Goal: Entertainment & Leisure: Consume media (video, audio)

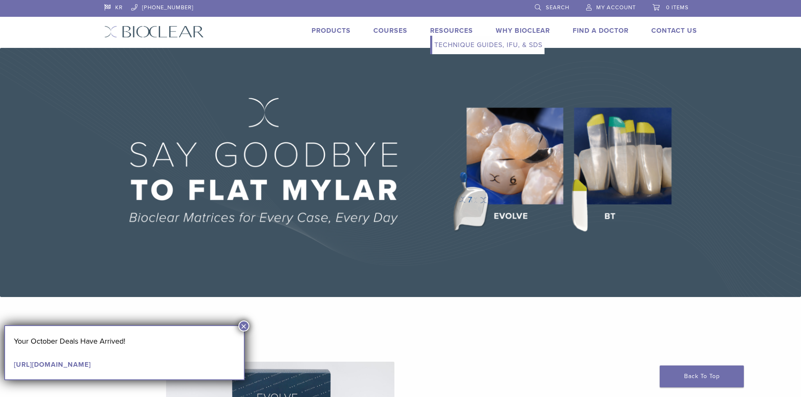
click at [445, 29] on link "Resources" at bounding box center [451, 30] width 43 height 8
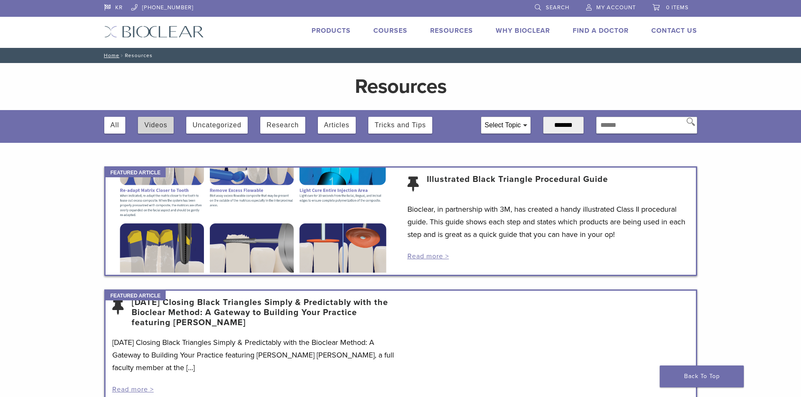
click at [148, 127] on button "Videos" at bounding box center [155, 125] width 23 height 17
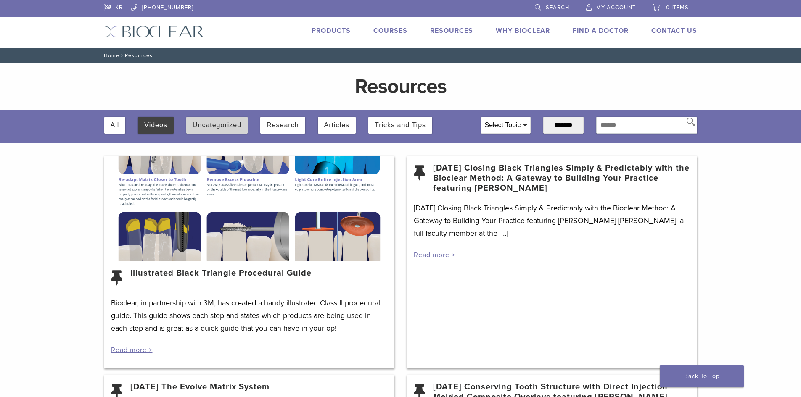
click at [228, 122] on button "Uncategorized" at bounding box center [216, 125] width 49 height 17
click at [167, 249] on div at bounding box center [249, 208] width 290 height 105
click at [163, 324] on p "Bioclear, in partnership with 3M, has created a handy illustrated Class II proc…" at bounding box center [249, 316] width 277 height 38
click at [170, 220] on div at bounding box center [249, 208] width 290 height 105
click at [135, 350] on link "Read more >" at bounding box center [132, 350] width 42 height 8
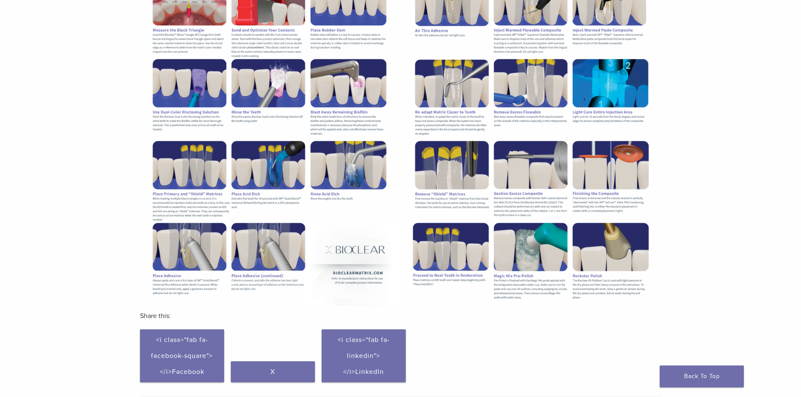
scroll to position [94, 0]
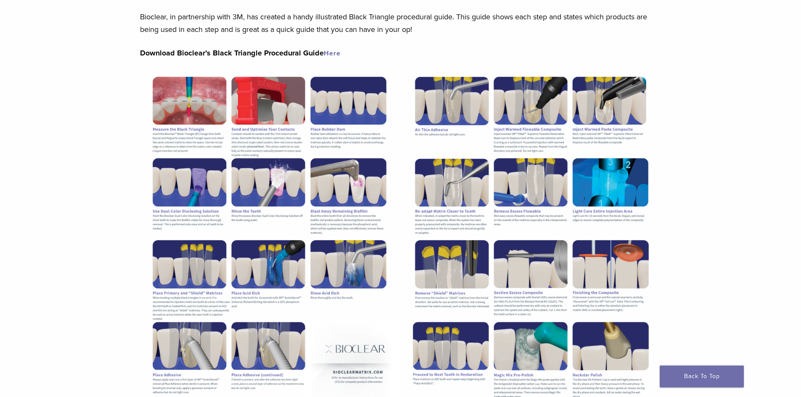
click at [326, 53] on link "Here" at bounding box center [332, 53] width 17 height 8
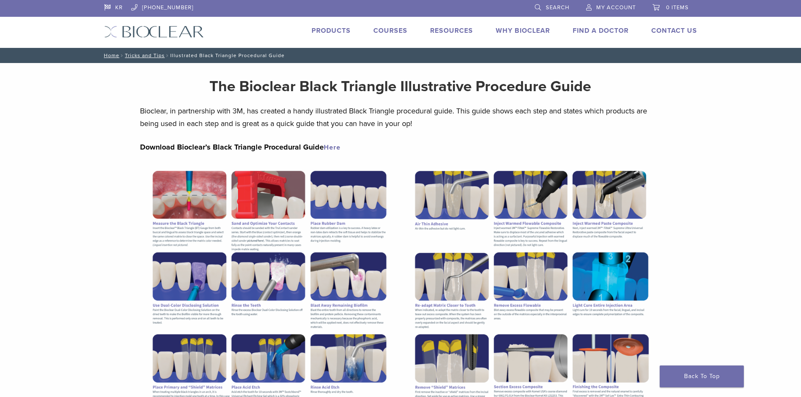
scroll to position [94, 0]
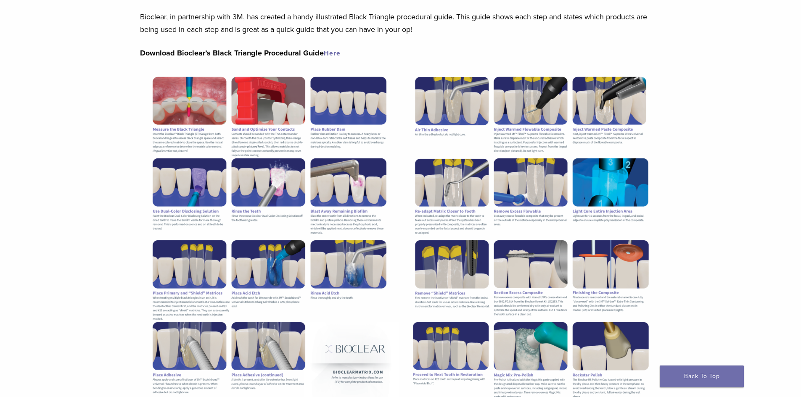
click at [333, 51] on link "Here" at bounding box center [332, 53] width 17 height 8
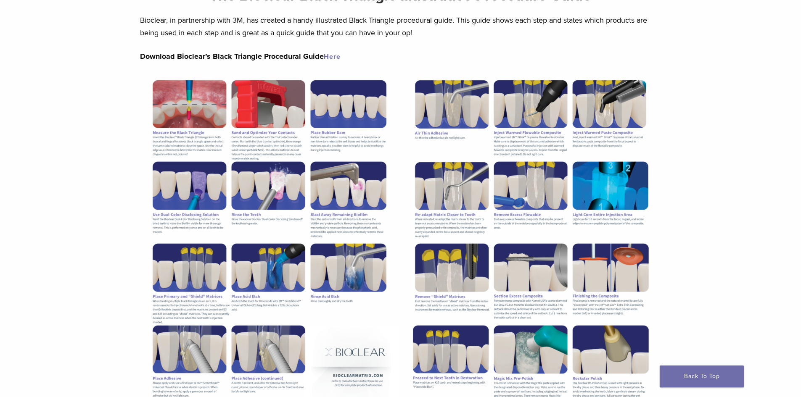
scroll to position [0, 0]
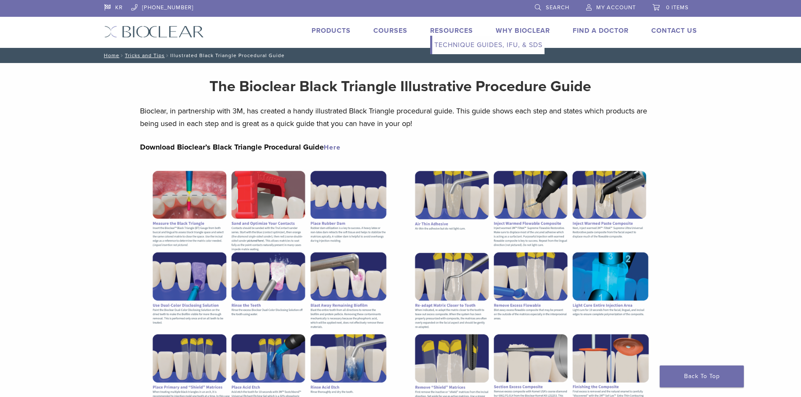
click at [456, 42] on link "Technique Guides, IFU, & SDS" at bounding box center [488, 45] width 112 height 18
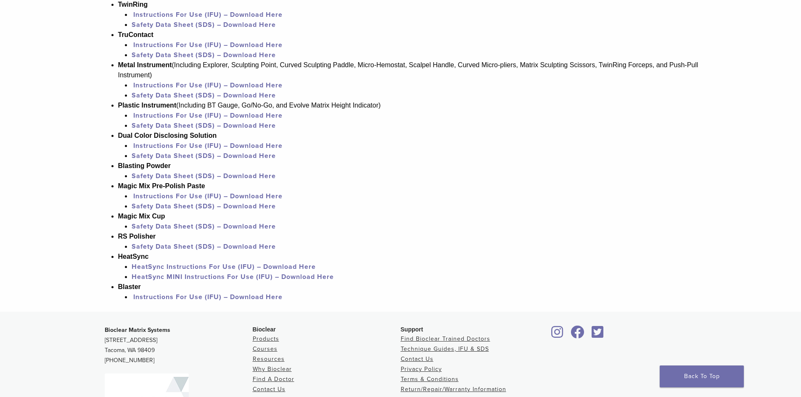
scroll to position [546, 0]
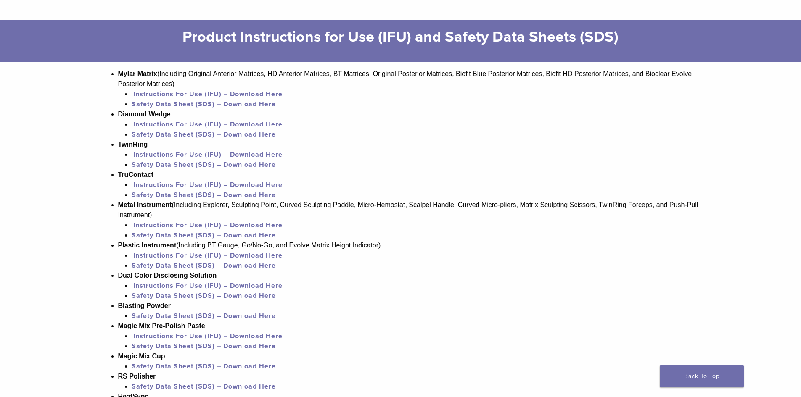
click at [221, 93] on link "Instructions For Use (IFU) – Download Here" at bounding box center [207, 94] width 149 height 8
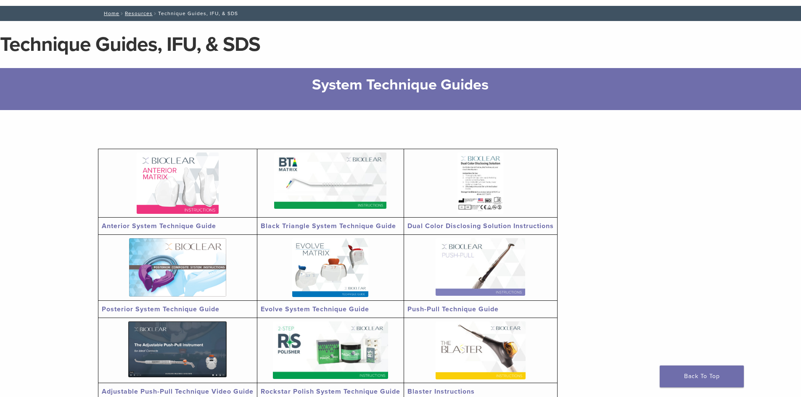
scroll to position [0, 0]
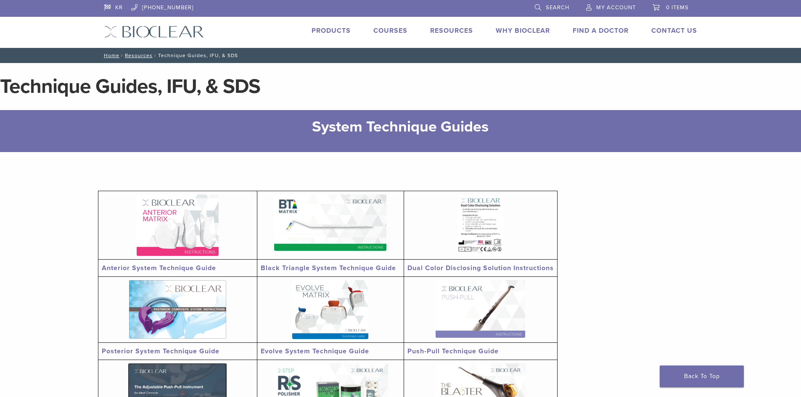
click at [390, 29] on link "Courses" at bounding box center [390, 30] width 34 height 8
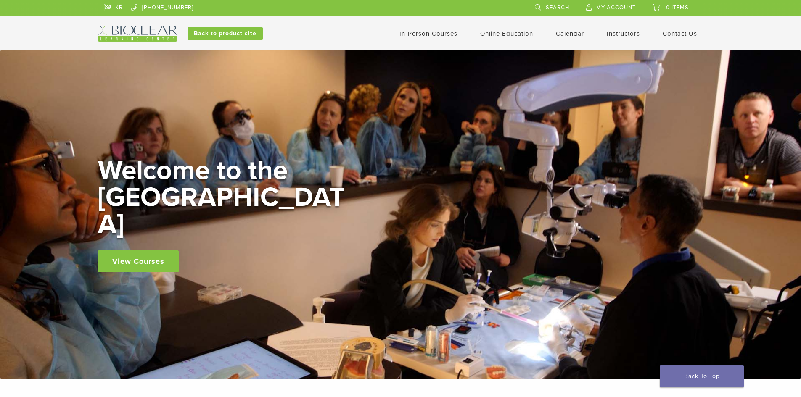
click at [614, 35] on link "Instructors" at bounding box center [622, 34] width 33 height 8
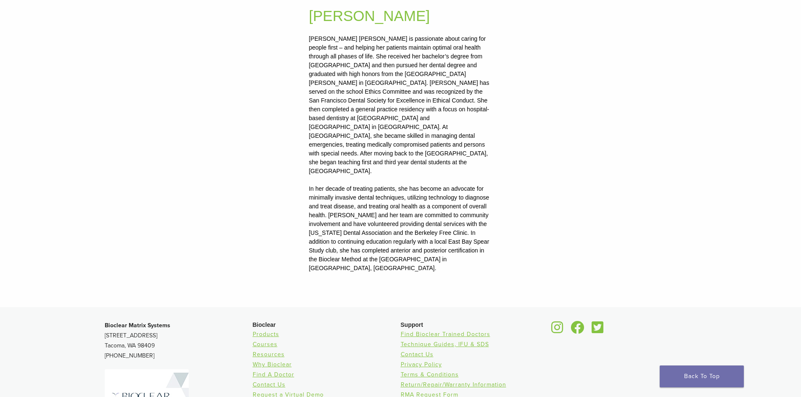
scroll to position [1100, 0]
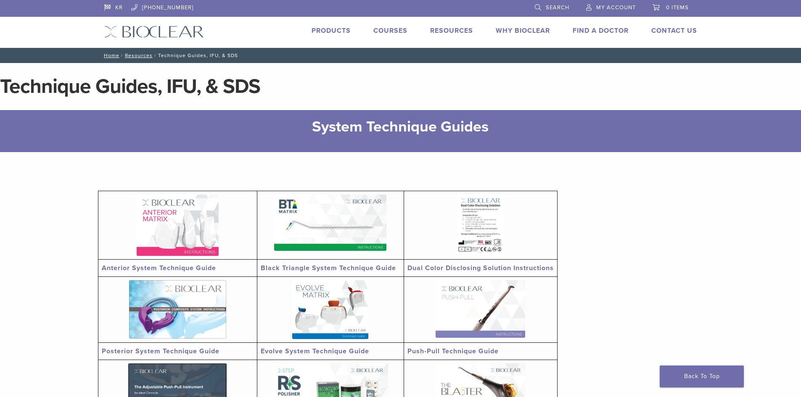
click at [119, 10] on link "KR" at bounding box center [113, 6] width 18 height 13
click at [161, 10] on link "[PHONE_NUMBER]" at bounding box center [162, 6] width 62 height 13
click at [331, 33] on link "Products" at bounding box center [330, 30] width 39 height 8
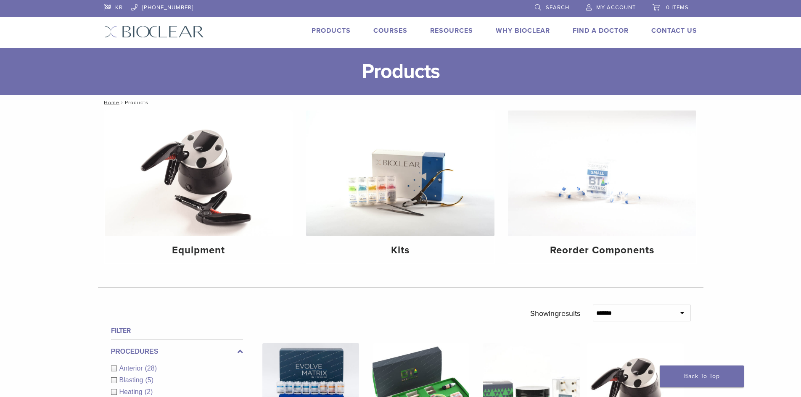
click at [387, 29] on link "Courses" at bounding box center [390, 30] width 34 height 8
click at [522, 33] on link "Why Bioclear" at bounding box center [522, 30] width 54 height 8
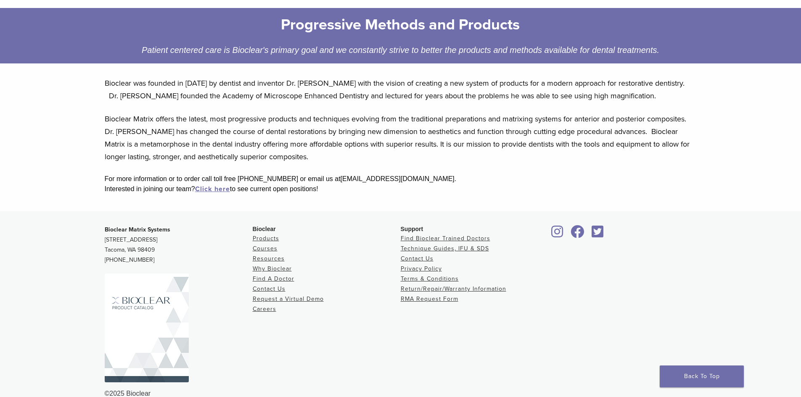
scroll to position [137, 0]
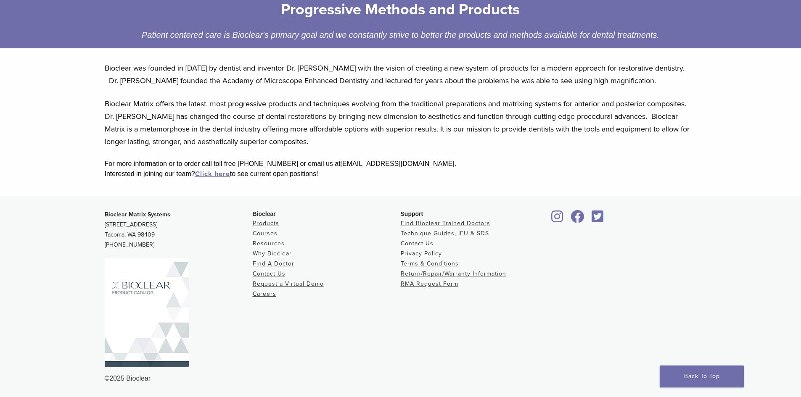
click at [179, 291] on img at bounding box center [147, 312] width 84 height 109
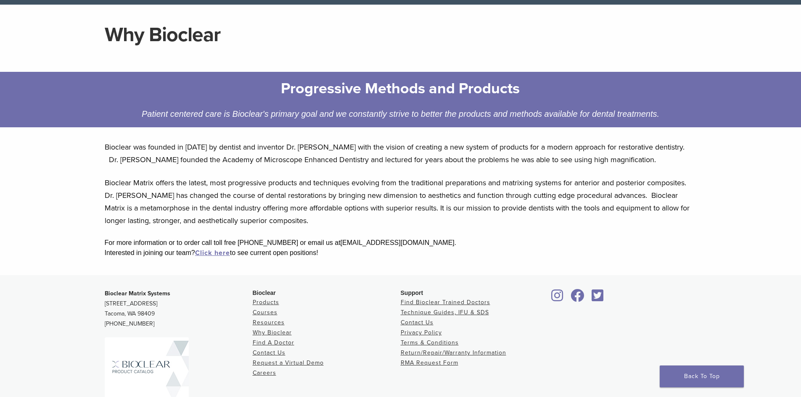
scroll to position [0, 0]
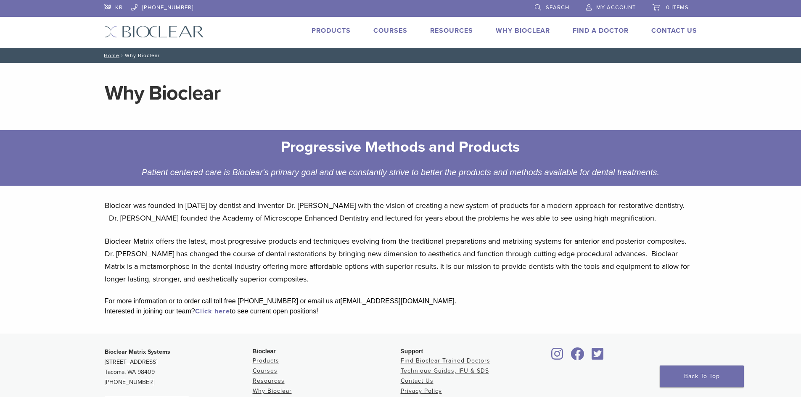
click at [529, 30] on link "Why Bioclear" at bounding box center [522, 30] width 54 height 8
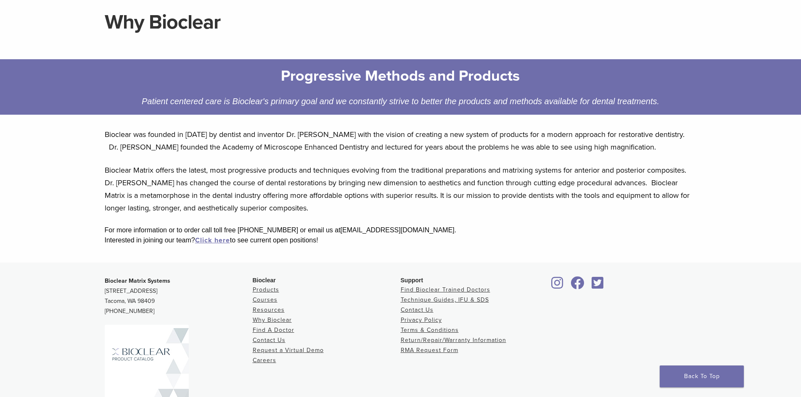
scroll to position [137, 0]
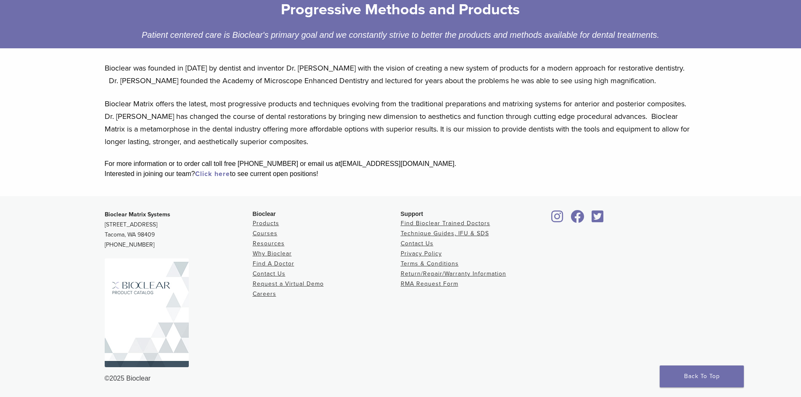
click at [209, 175] on link "Click here" at bounding box center [212, 174] width 35 height 8
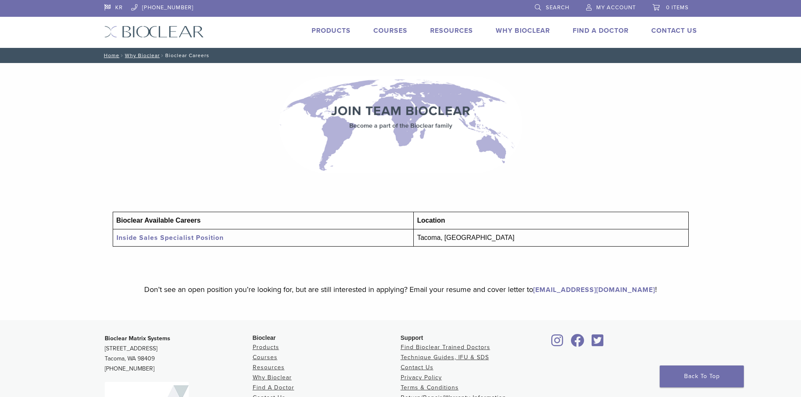
click at [182, 236] on link "Inside Sales Specialist Position" at bounding box center [169, 238] width 107 height 8
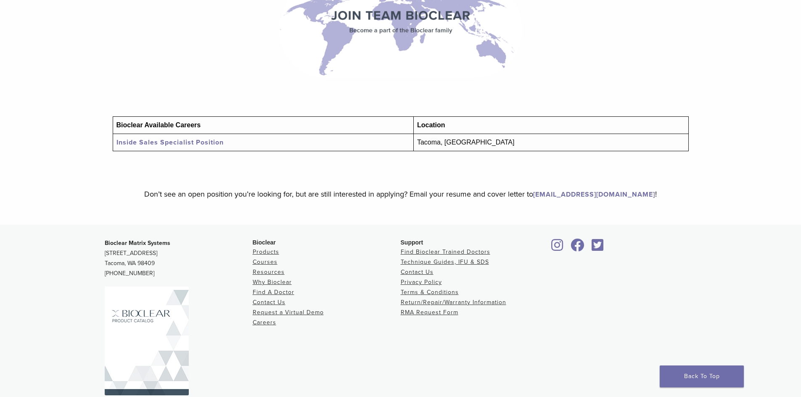
scroll to position [124, 0]
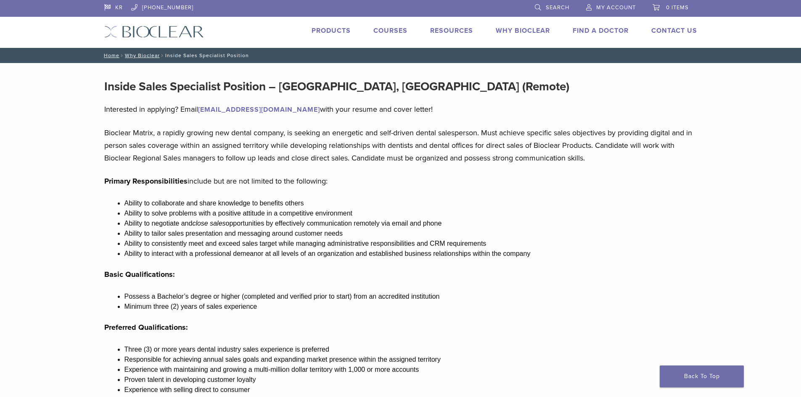
click at [588, 31] on link "Find A Doctor" at bounding box center [600, 30] width 56 height 8
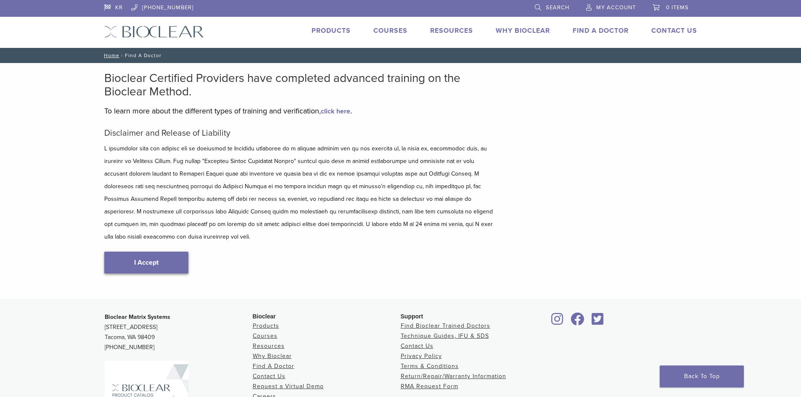
click at [174, 252] on link "I Accept" at bounding box center [146, 263] width 84 height 22
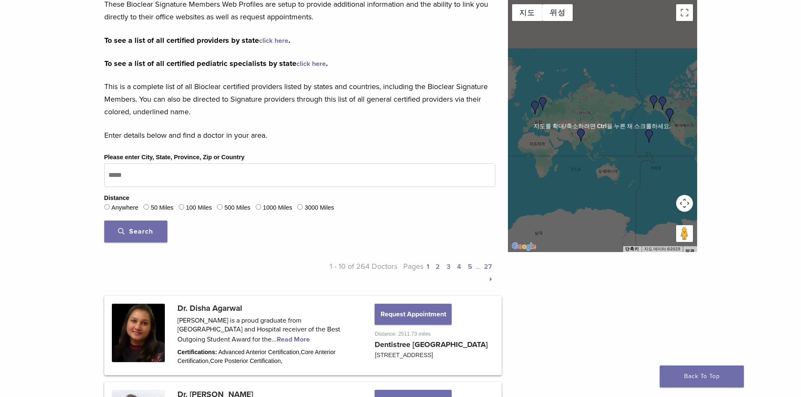
scroll to position [168, 0]
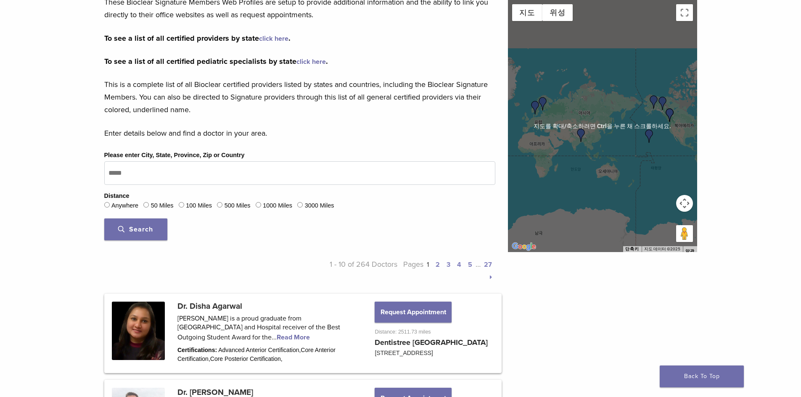
click at [610, 134] on div at bounding box center [602, 126] width 189 height 252
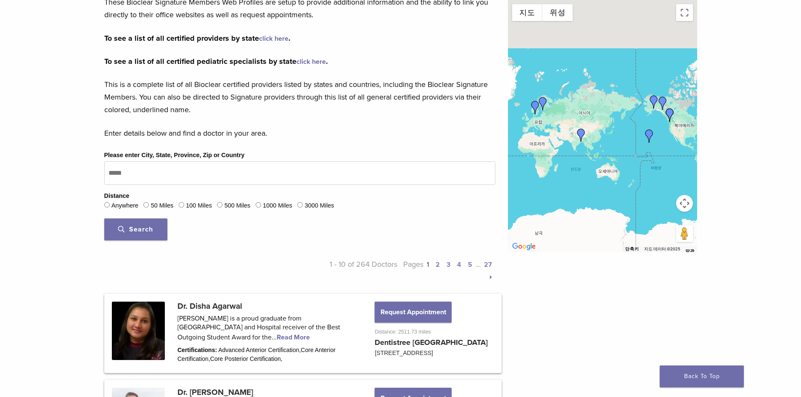
click at [606, 129] on div at bounding box center [602, 126] width 189 height 252
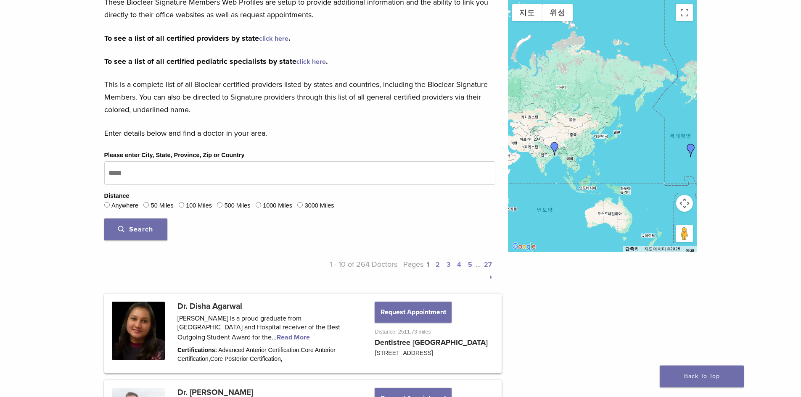
click at [606, 129] on div at bounding box center [602, 126] width 189 height 252
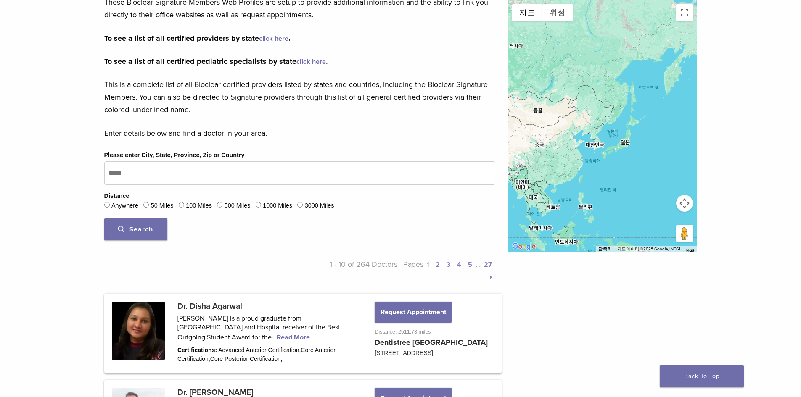
click at [596, 143] on div at bounding box center [602, 126] width 189 height 252
click at [596, 150] on div at bounding box center [602, 126] width 189 height 252
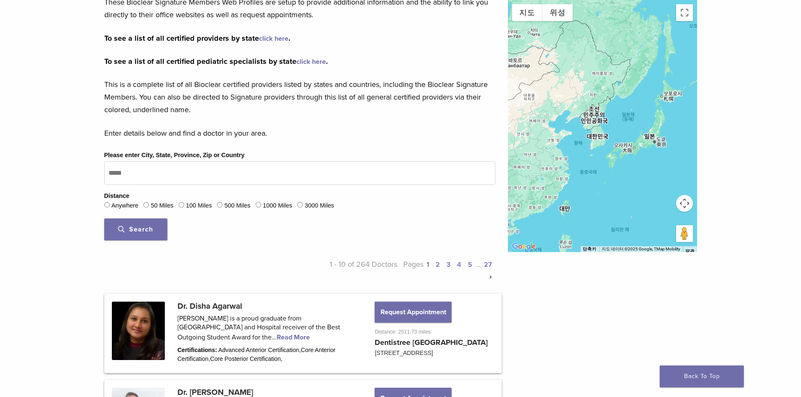
click at [595, 135] on div at bounding box center [602, 126] width 189 height 252
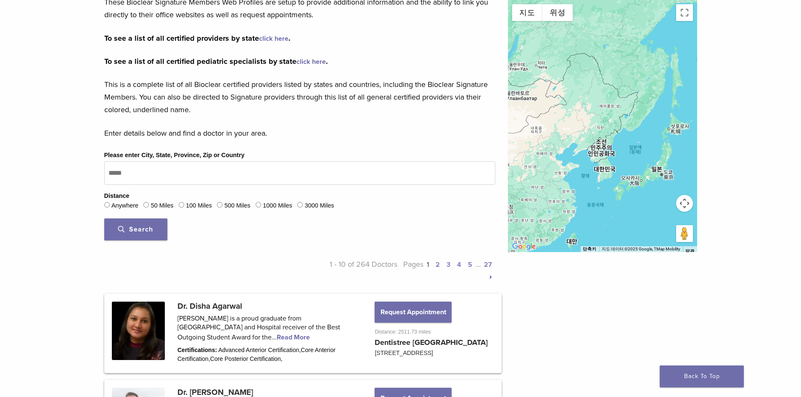
drag, startPoint x: 621, startPoint y: 159, endPoint x: 617, endPoint y: 178, distance: 18.8
click at [620, 181] on div at bounding box center [602, 126] width 189 height 252
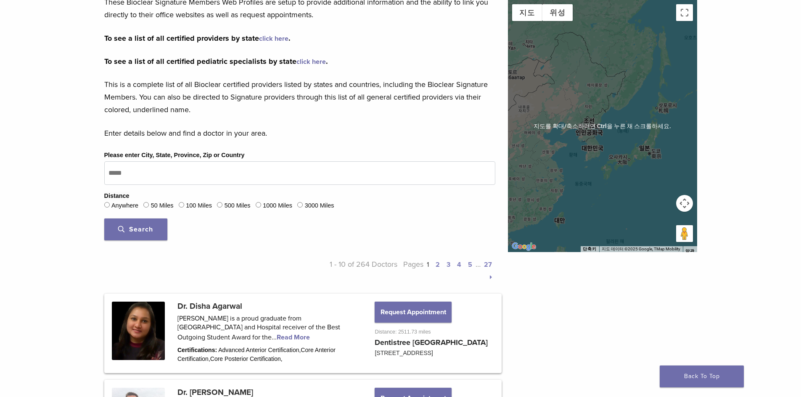
scroll to position [0, 0]
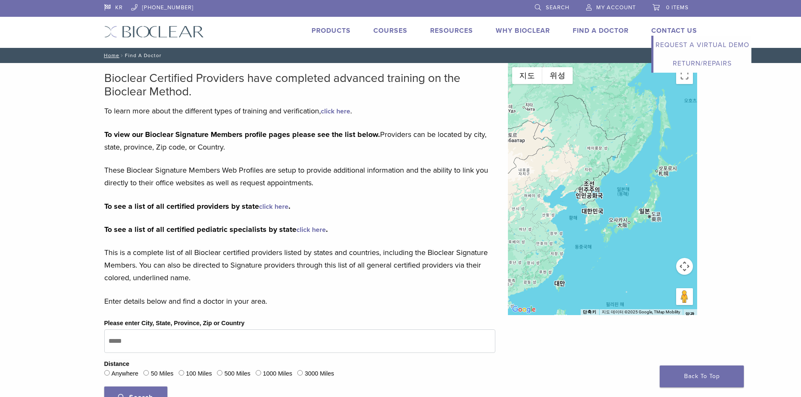
click at [678, 44] on link "Request a Virtual Demo" at bounding box center [702, 45] width 98 height 18
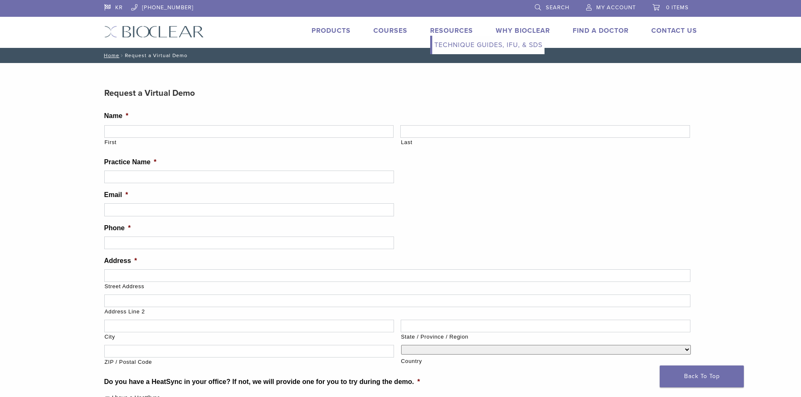
click at [445, 32] on link "Resources" at bounding box center [451, 30] width 43 height 8
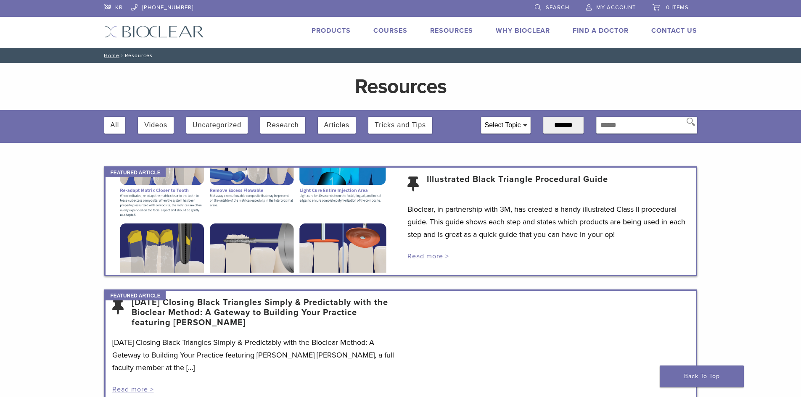
click at [503, 129] on div "Select Topic" at bounding box center [505, 125] width 49 height 16
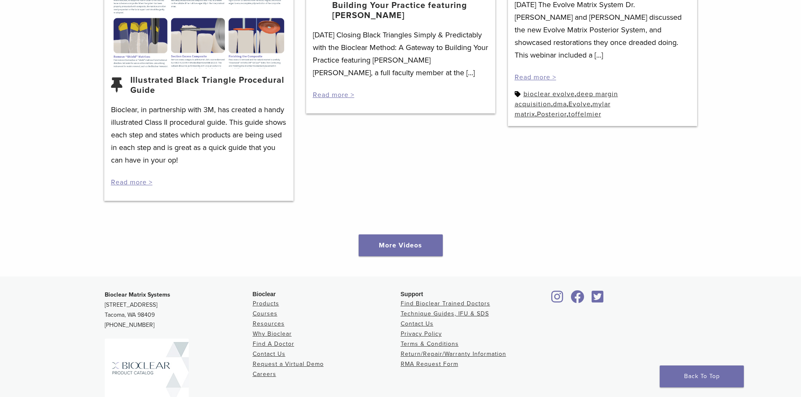
scroll to position [1156, 0]
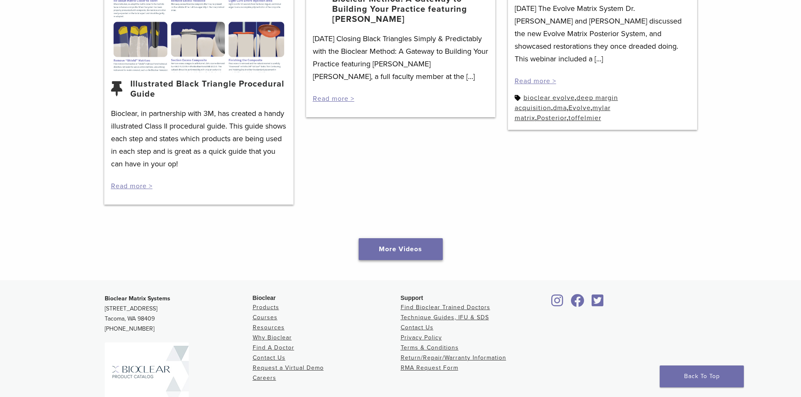
click at [399, 244] on link "More Videos" at bounding box center [400, 249] width 84 height 22
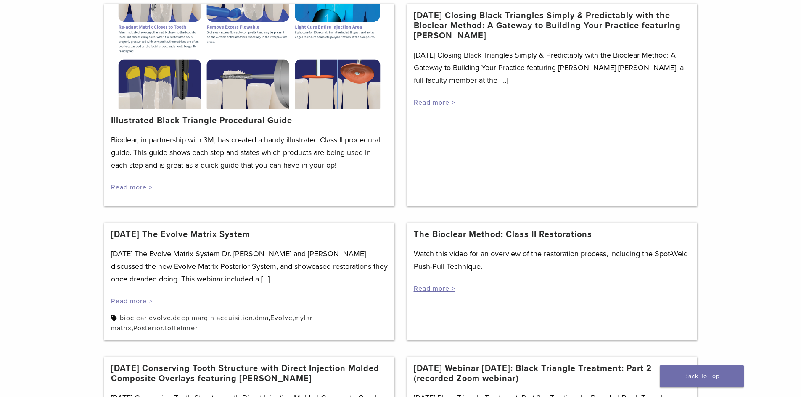
scroll to position [29, 0]
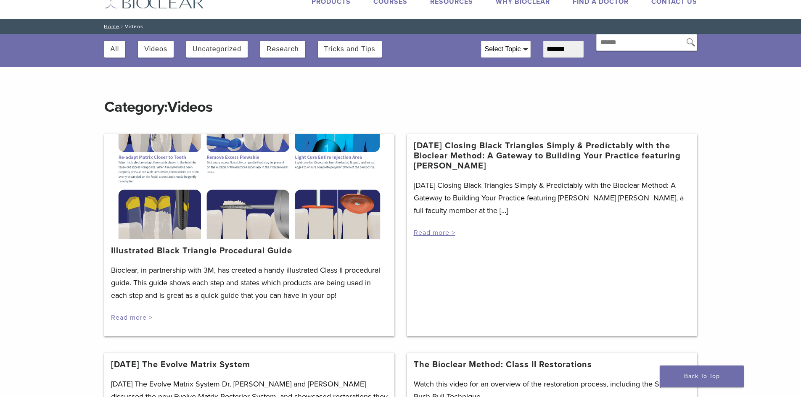
click at [141, 316] on link "Read more >" at bounding box center [132, 317] width 42 height 8
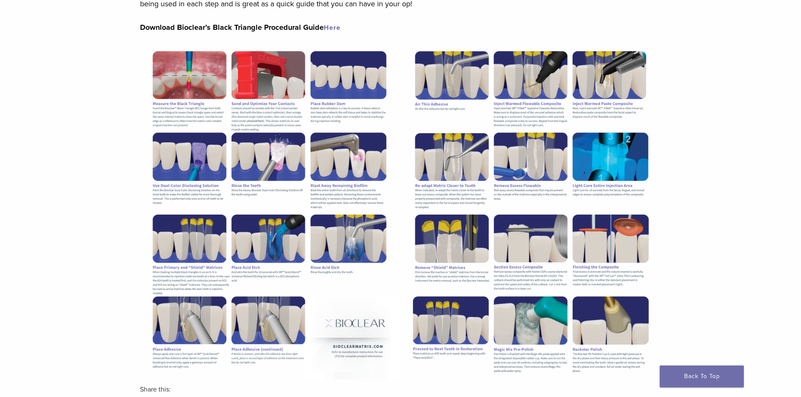
scroll to position [24, 0]
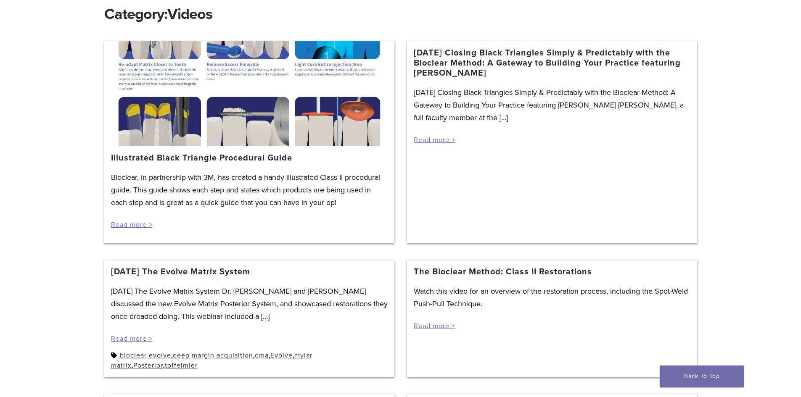
scroll to position [113, 0]
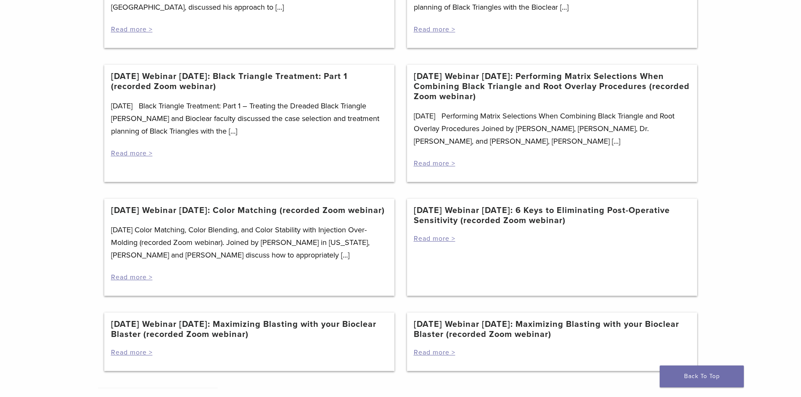
scroll to position [827, 0]
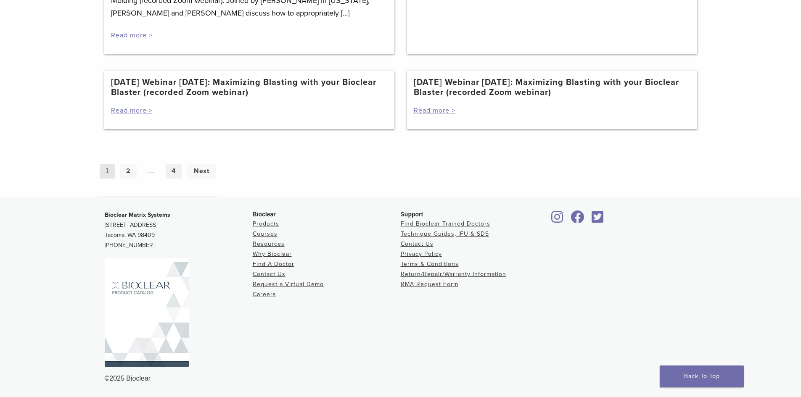
click at [178, 169] on link "4" at bounding box center [174, 171] width 16 height 15
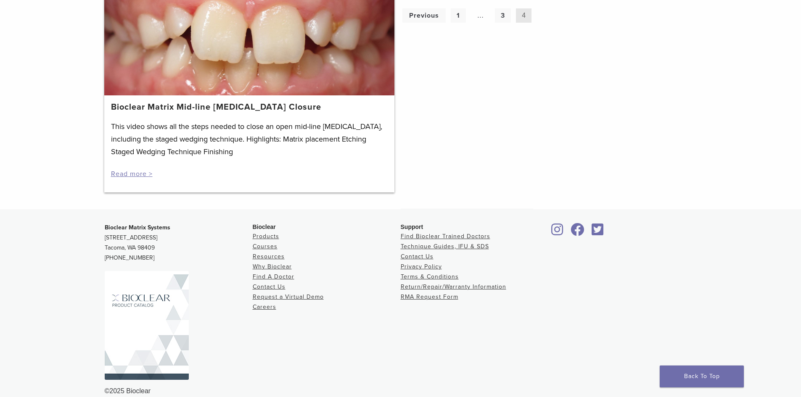
scroll to position [1004, 0]
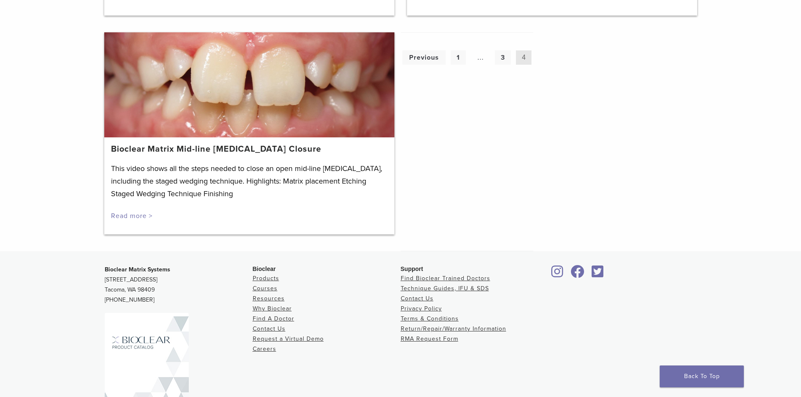
click at [143, 212] on link "Read more >" at bounding box center [132, 216] width 42 height 8
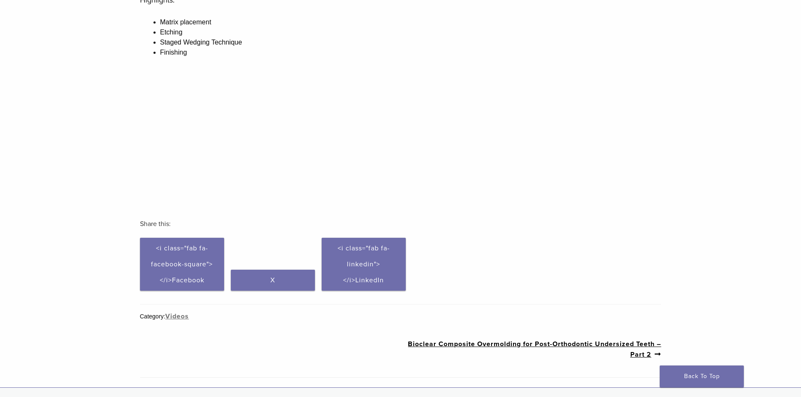
scroll to position [126, 0]
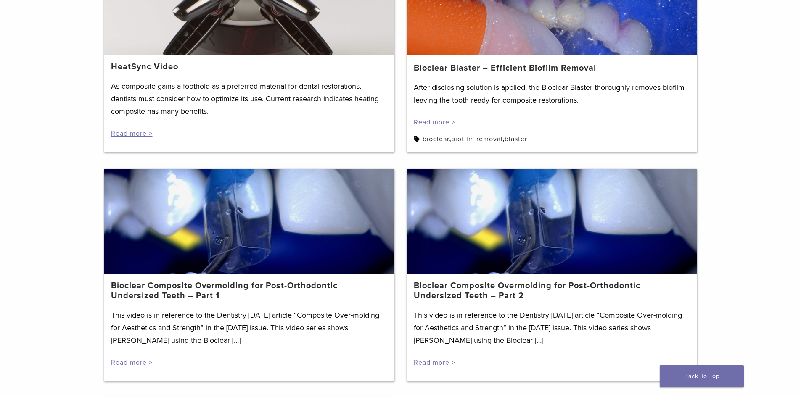
scroll to position [798, 0]
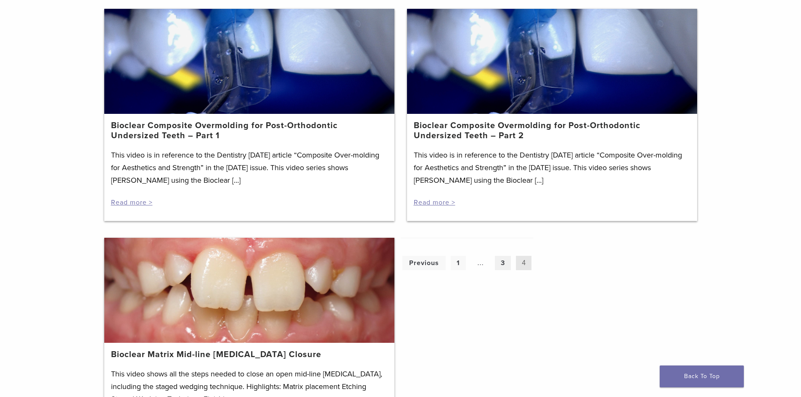
click at [502, 256] on link "3" at bounding box center [503, 263] width 16 height 15
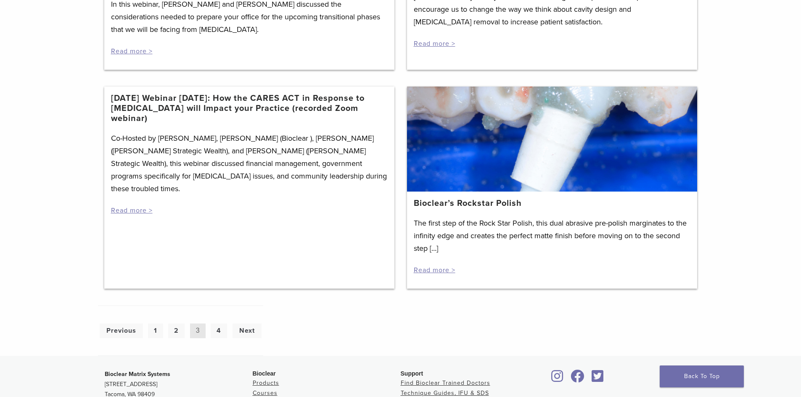
scroll to position [1051, 0]
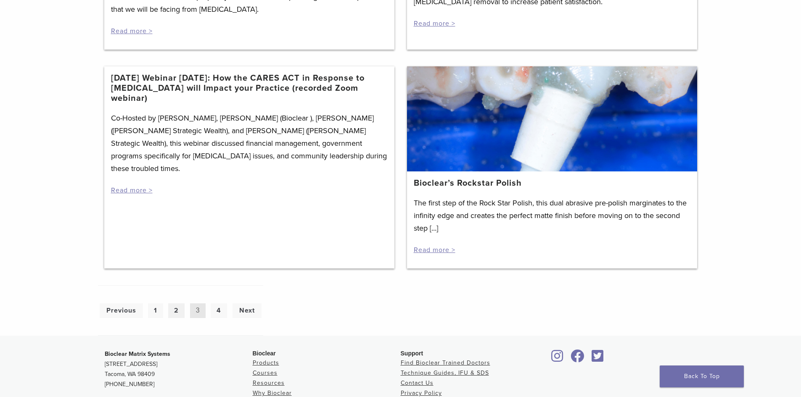
click at [179, 318] on link "2" at bounding box center [176, 310] width 16 height 15
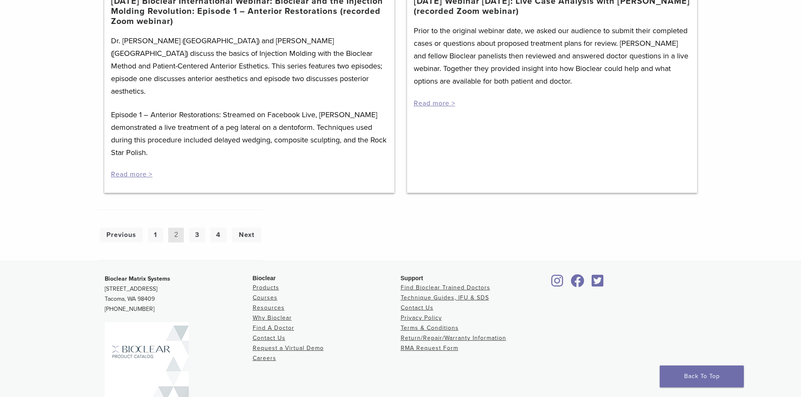
scroll to position [630, 0]
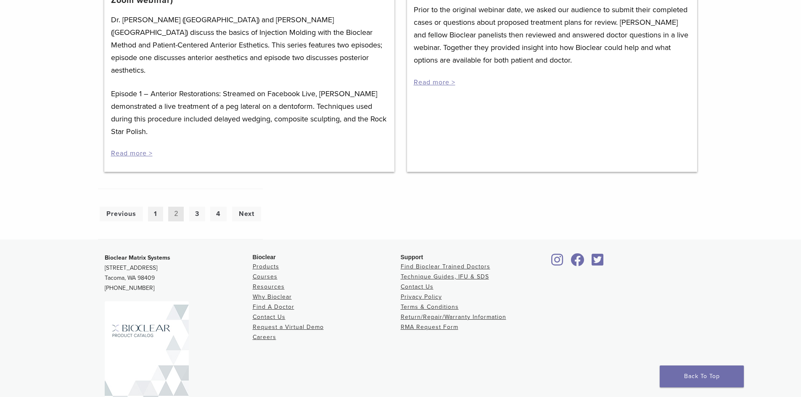
click at [151, 207] on link "1" at bounding box center [155, 214] width 15 height 15
